Goal: Check status: Check status

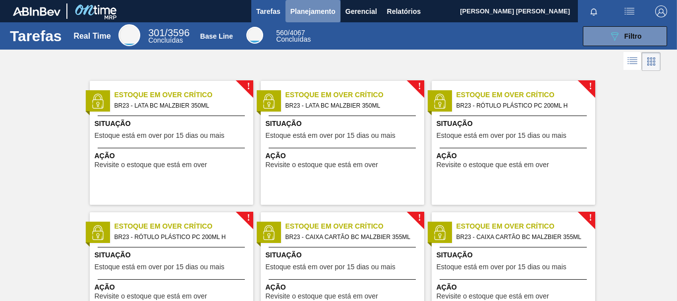
click at [320, 12] on span "Planejamento" at bounding box center [312, 11] width 45 height 12
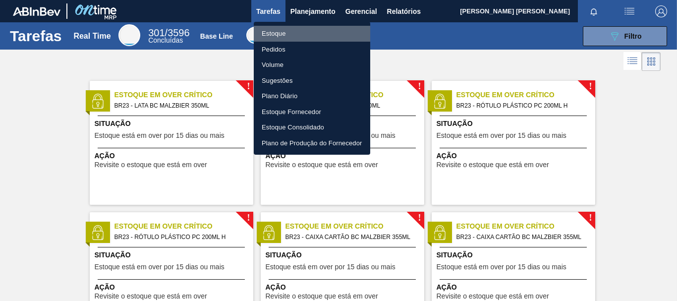
click at [275, 39] on li "Estoque" at bounding box center [312, 34] width 116 height 16
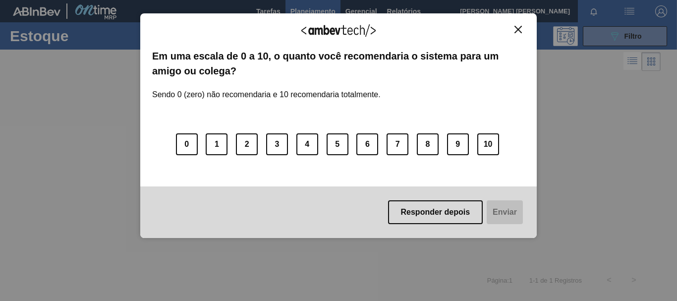
click at [515, 35] on div "Agradecemos seu feedback!" at bounding box center [338, 36] width 373 height 23
click at [518, 30] on img "Close" at bounding box center [517, 29] width 7 height 7
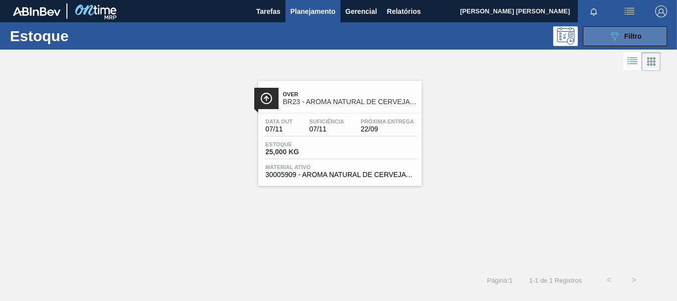
click at [614, 38] on icon "089F7B8B-B2A5-4AFE-B5C0-19BA573D28AC" at bounding box center [614, 36] width 12 height 12
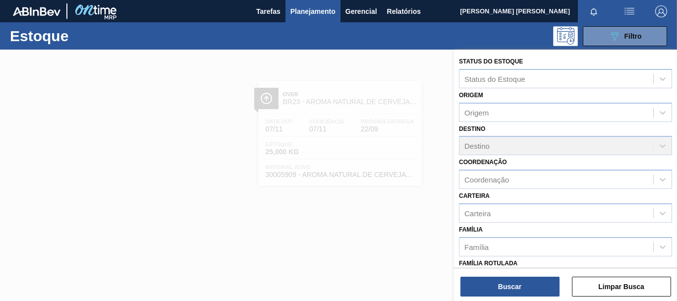
scroll to position [167, 0]
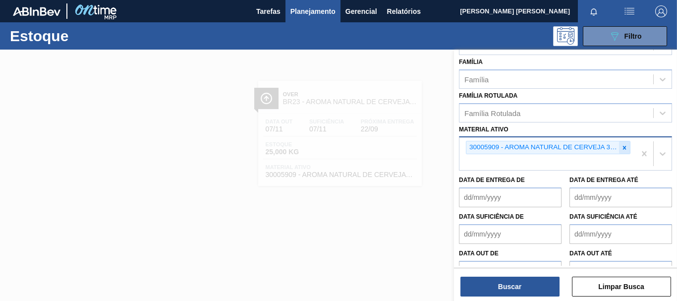
click at [622, 146] on icon at bounding box center [624, 147] width 7 height 7
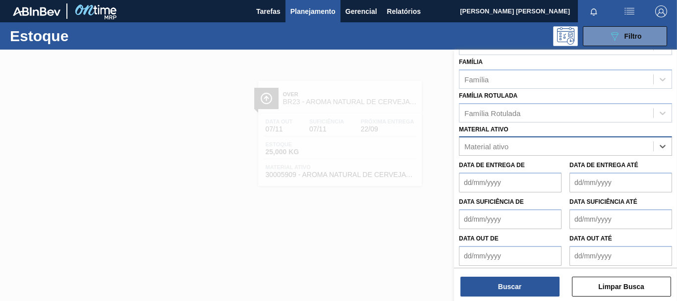
paste ativo "30034310"
type ativo "30034310"
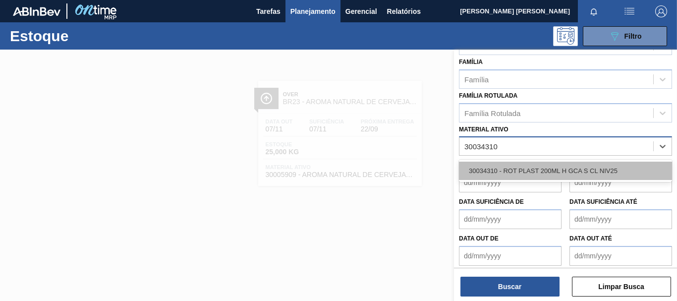
click at [607, 169] on div "30034310 - ROT PLAST 200ML H GCA S CL NIV25" at bounding box center [565, 171] width 213 height 18
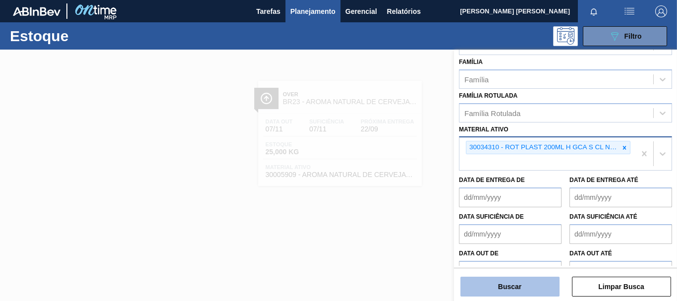
click at [517, 286] on button "Buscar" at bounding box center [509, 286] width 99 height 20
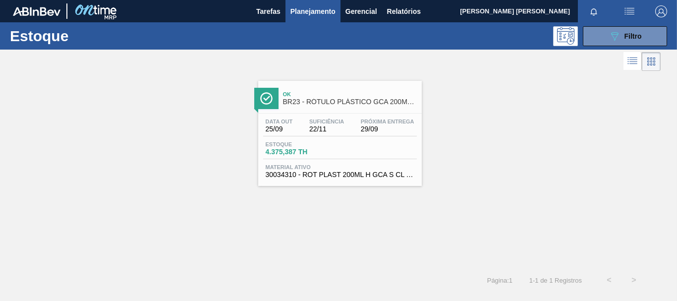
click at [330, 128] on span "22/11" at bounding box center [326, 128] width 35 height 7
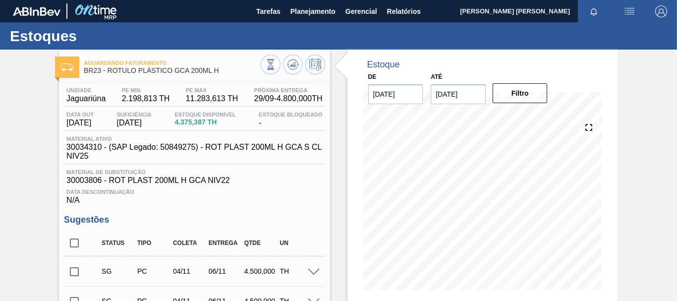
scroll to position [387, 0]
